Goal: Task Accomplishment & Management: Manage account settings

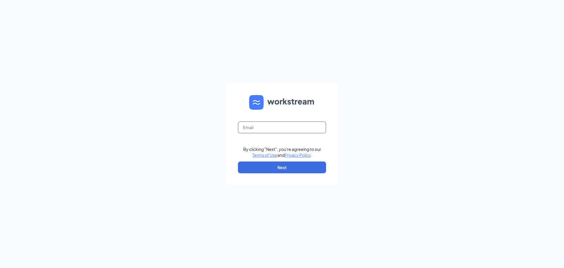
click at [277, 127] on input "text" at bounding box center [282, 127] width 88 height 12
type input "[EMAIL_ADDRESS][DOMAIN_NAME]"
click at [275, 169] on button "Next" at bounding box center [282, 167] width 88 height 12
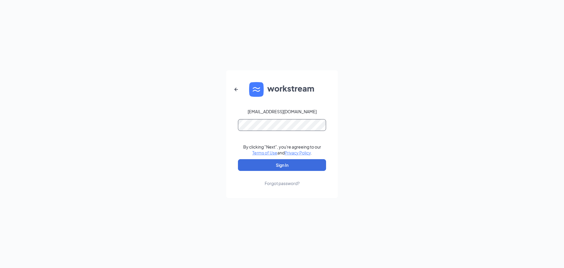
click at [238, 159] on button "Sign In" at bounding box center [282, 165] width 88 height 12
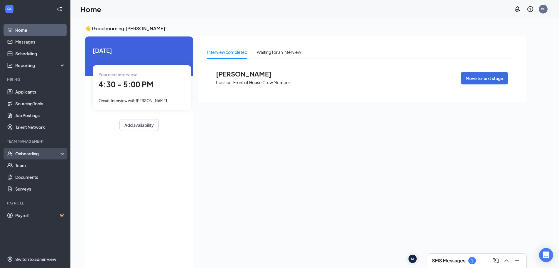
click at [33, 152] on div "Onboarding" at bounding box center [37, 153] width 45 height 6
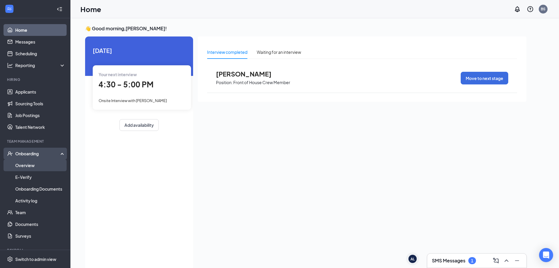
click at [33, 165] on link "Overview" at bounding box center [40, 165] width 50 height 12
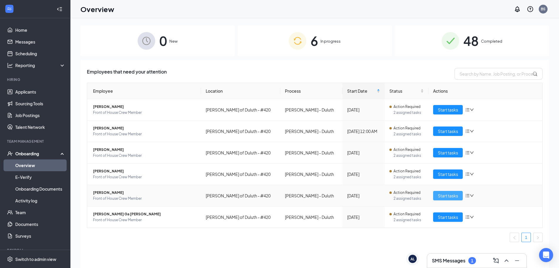
click at [437, 196] on button "Start tasks" at bounding box center [448, 195] width 30 height 9
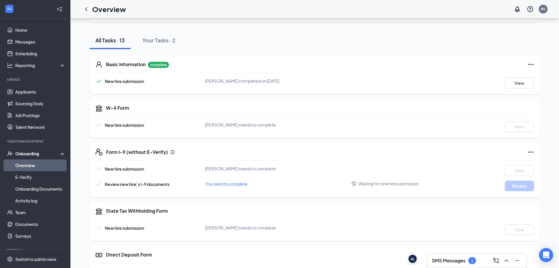
scroll to position [59, 0]
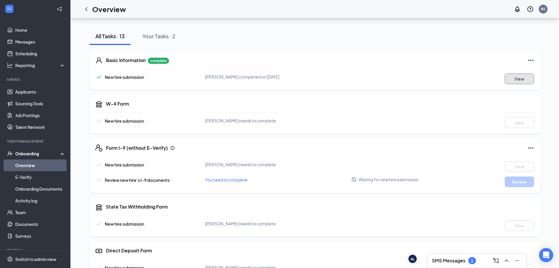
click at [529, 77] on button "View" at bounding box center [519, 78] width 29 height 11
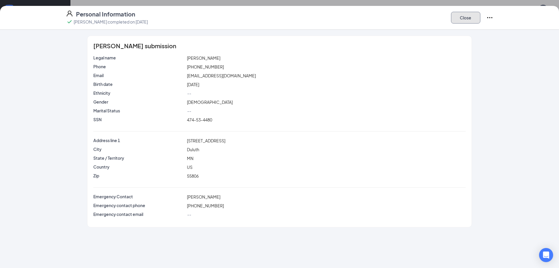
click at [461, 20] on button "Close" at bounding box center [465, 18] width 29 height 12
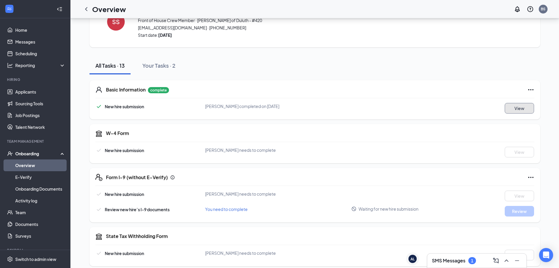
scroll to position [0, 0]
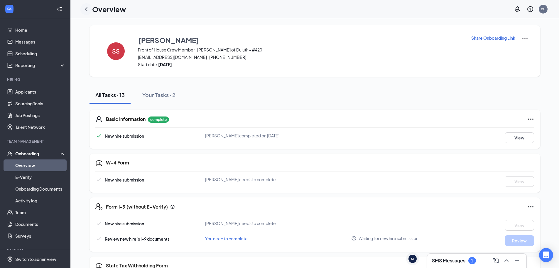
click at [86, 9] on icon "ChevronLeft" at bounding box center [86, 9] width 2 height 4
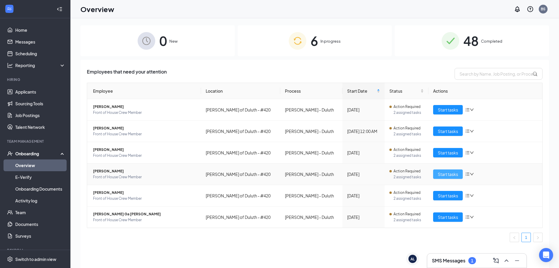
click at [448, 175] on span "Start tasks" at bounding box center [448, 174] width 20 height 6
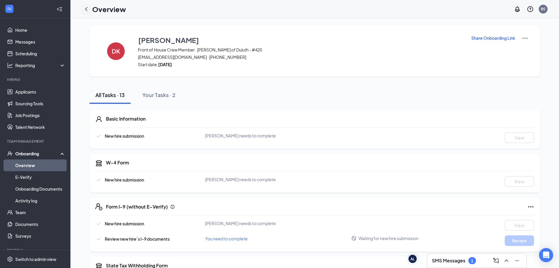
click at [89, 10] on icon "ChevronLeft" at bounding box center [86, 9] width 7 height 7
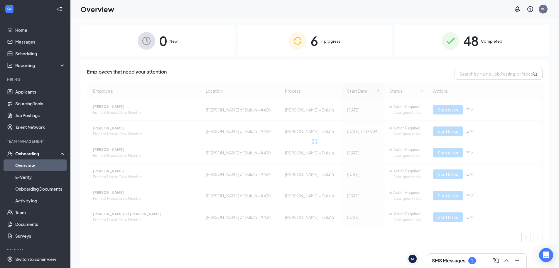
click at [446, 259] on h3 "SMS Messages" at bounding box center [448, 260] width 33 height 6
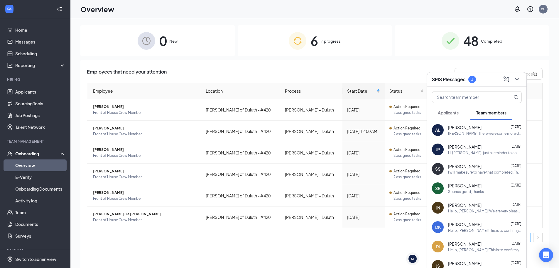
click at [463, 112] on button "Applicants" at bounding box center [448, 112] width 33 height 15
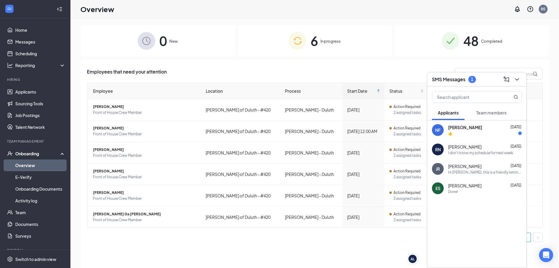
click at [488, 109] on button "Team members" at bounding box center [492, 112] width 42 height 15
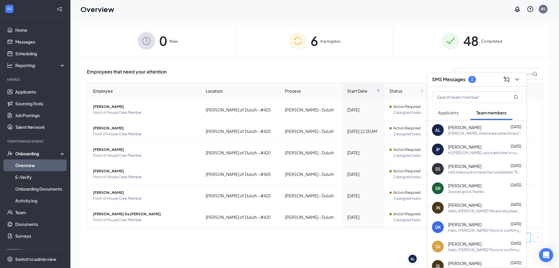
click at [459, 112] on span "Applicants" at bounding box center [448, 112] width 21 height 5
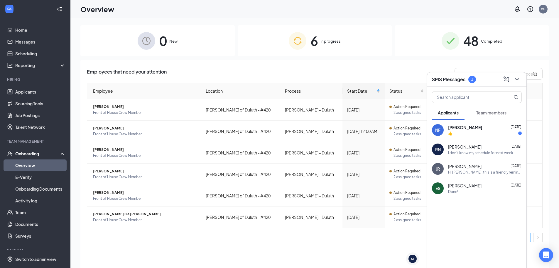
click at [466, 137] on div "NF [PERSON_NAME] [DATE] 👍" at bounding box center [477, 129] width 99 height 19
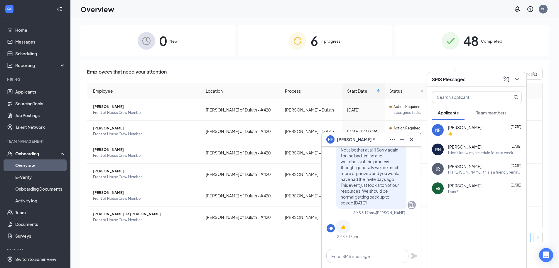
scroll to position [-29, 0]
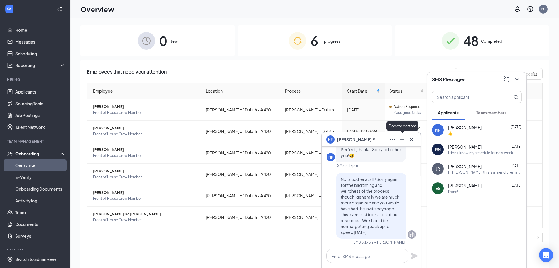
click at [403, 139] on icon "Minimize" at bounding box center [402, 139] width 4 height 1
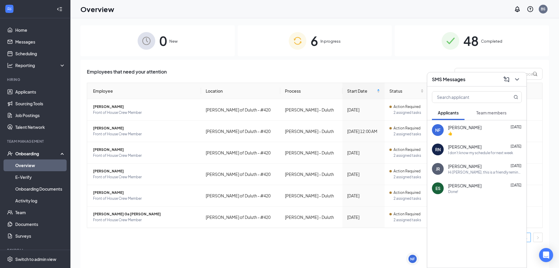
scroll to position [0, 0]
click at [490, 112] on span "Team members" at bounding box center [492, 112] width 30 height 5
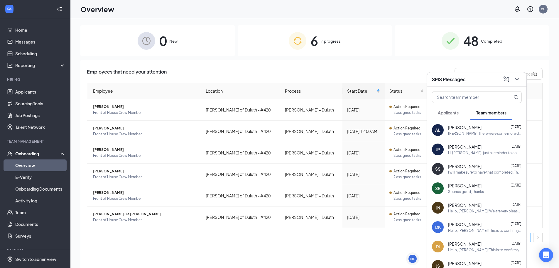
click at [456, 113] on span "Applicants" at bounding box center [448, 112] width 21 height 5
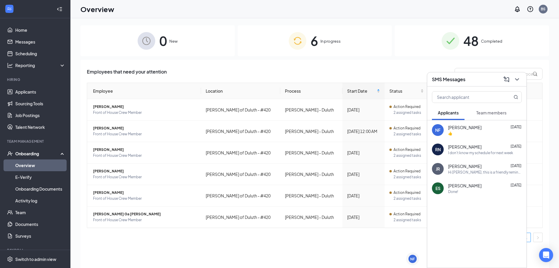
click at [487, 111] on span "Team members" at bounding box center [492, 112] width 30 height 5
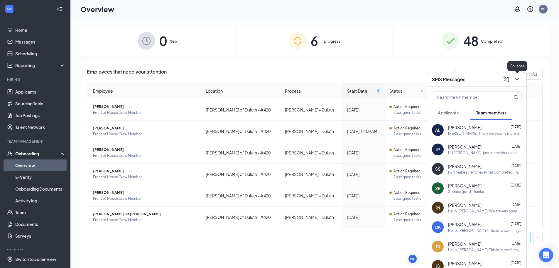
click at [518, 81] on icon "ChevronDown" at bounding box center [517, 79] width 7 height 7
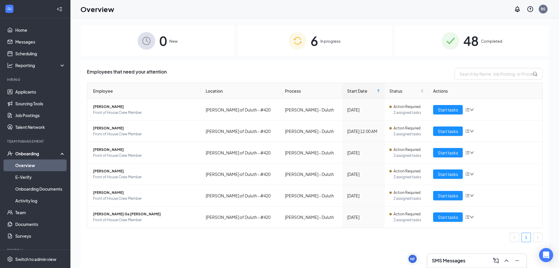
click at [479, 38] on div "48 Completed" at bounding box center [472, 40] width 154 height 31
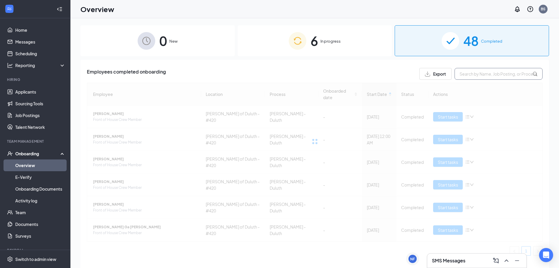
click at [465, 72] on input "text" at bounding box center [499, 74] width 88 height 12
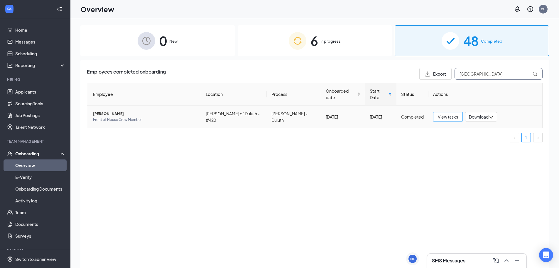
type input "[GEOGRAPHIC_DATA]"
click at [452, 113] on span "View tasks" at bounding box center [448, 116] width 20 height 6
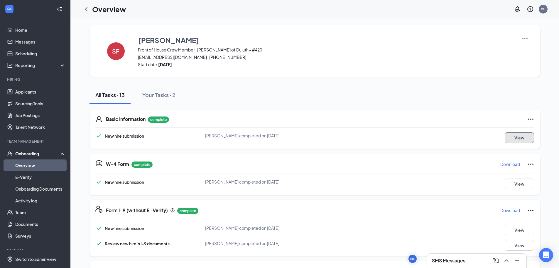
click at [524, 134] on button "View" at bounding box center [519, 137] width 29 height 11
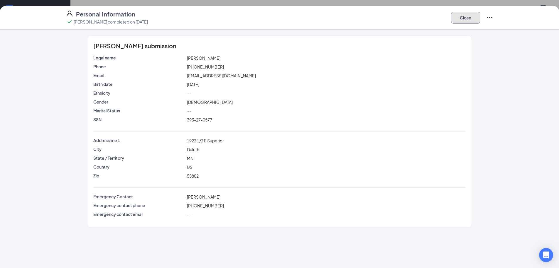
click at [470, 13] on button "Close" at bounding box center [465, 18] width 29 height 12
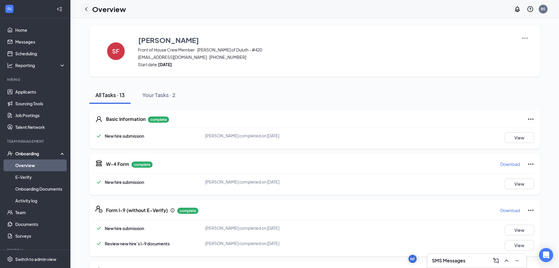
click at [86, 11] on icon "ChevronLeft" at bounding box center [86, 9] width 7 height 7
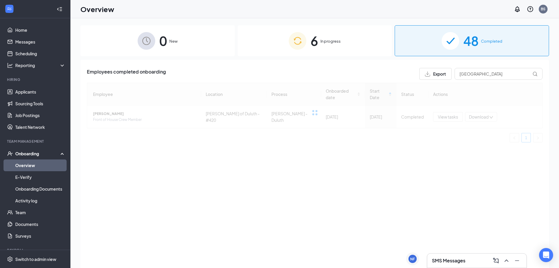
click at [349, 42] on div "6 In progress" at bounding box center [315, 40] width 154 height 31
